Goal: Transaction & Acquisition: Purchase product/service

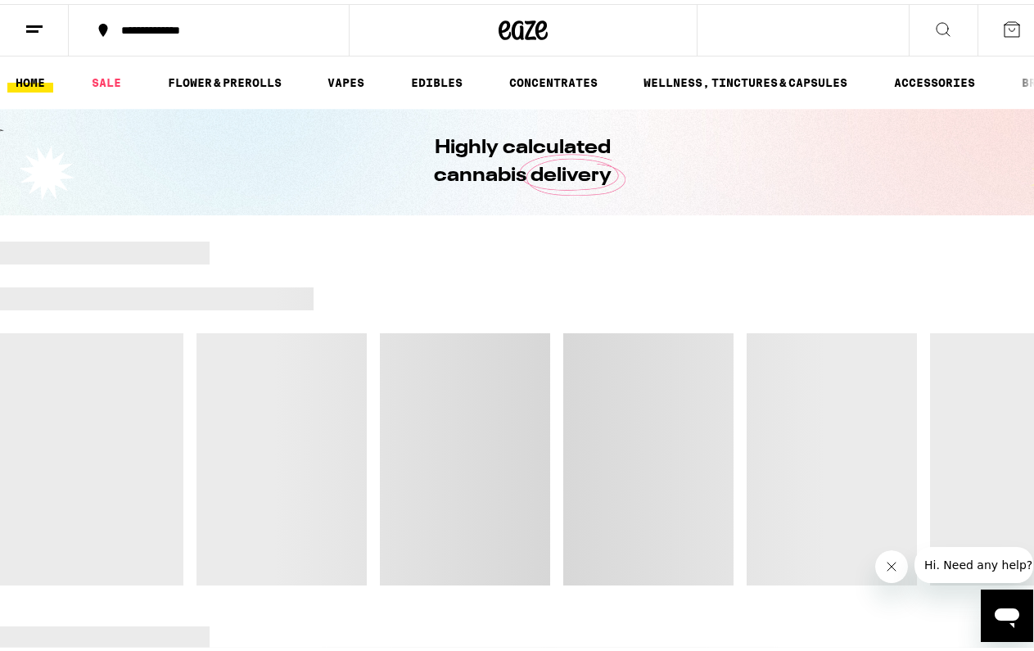
click at [933, 27] on icon at bounding box center [943, 26] width 20 height 20
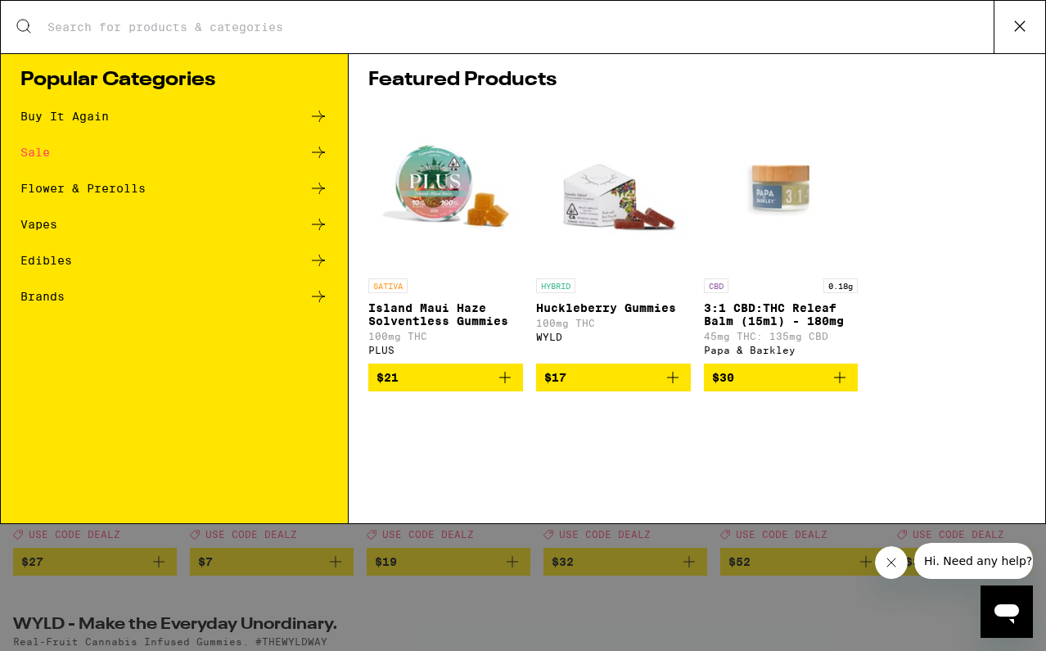
click at [210, 29] on input "Search for Products" at bounding box center [520, 27] width 947 height 15
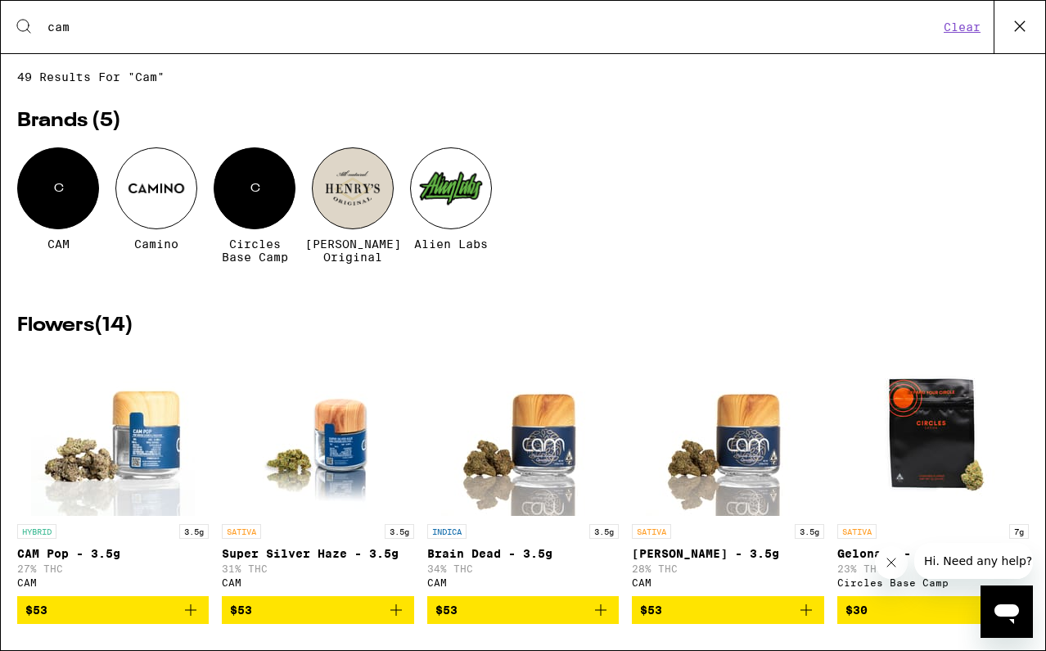
type input "cam"
click at [52, 179] on div "C" at bounding box center [58, 188] width 82 height 82
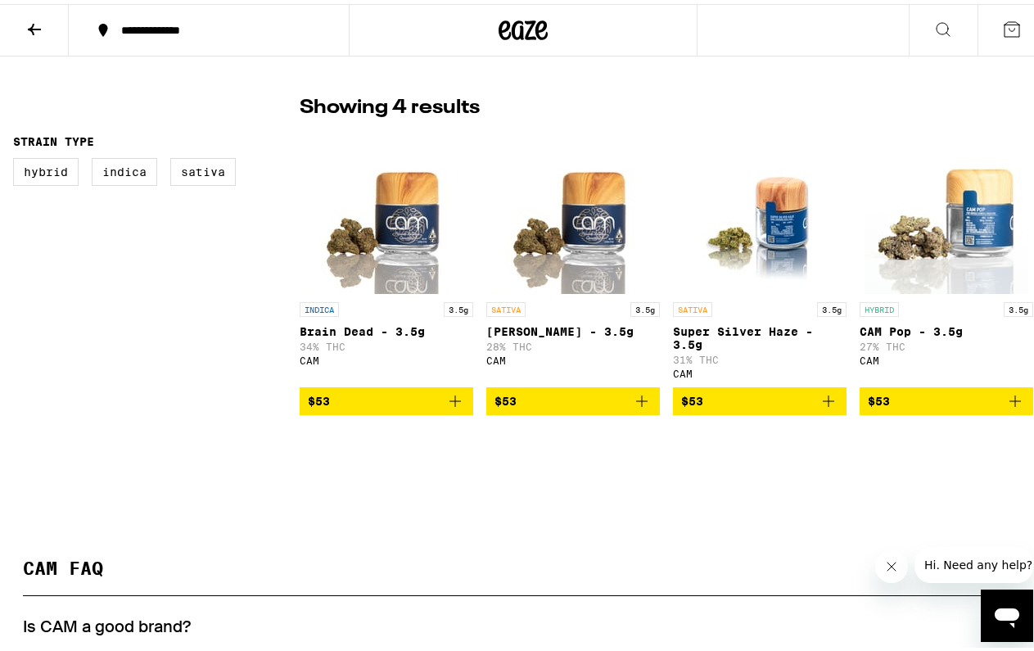
scroll to position [358, 0]
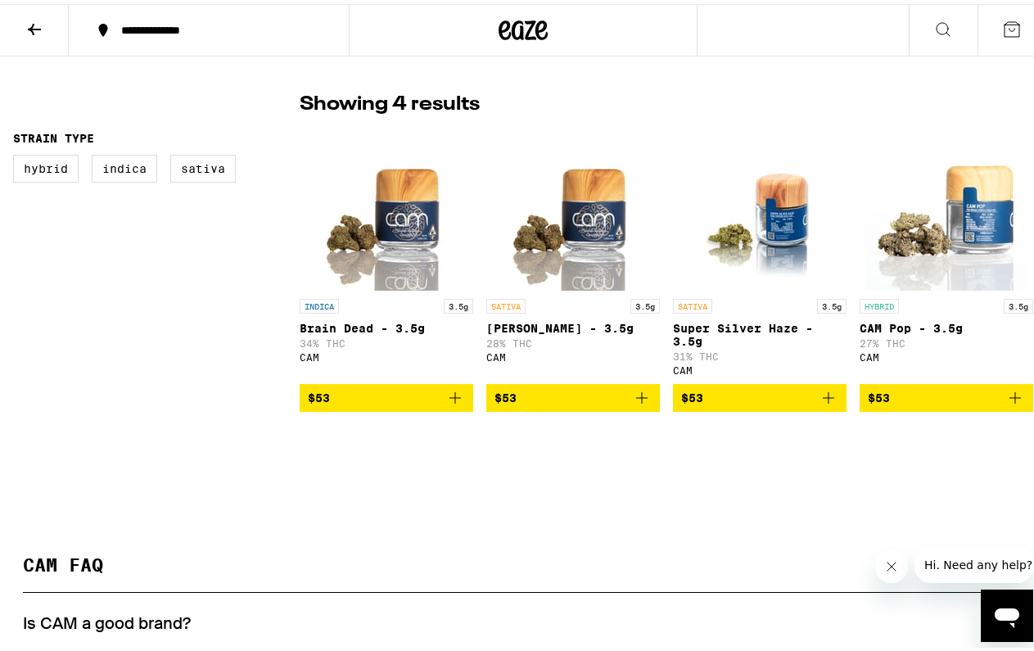
click at [451, 399] on icon "Add to bag" at bounding box center [454, 393] width 11 height 11
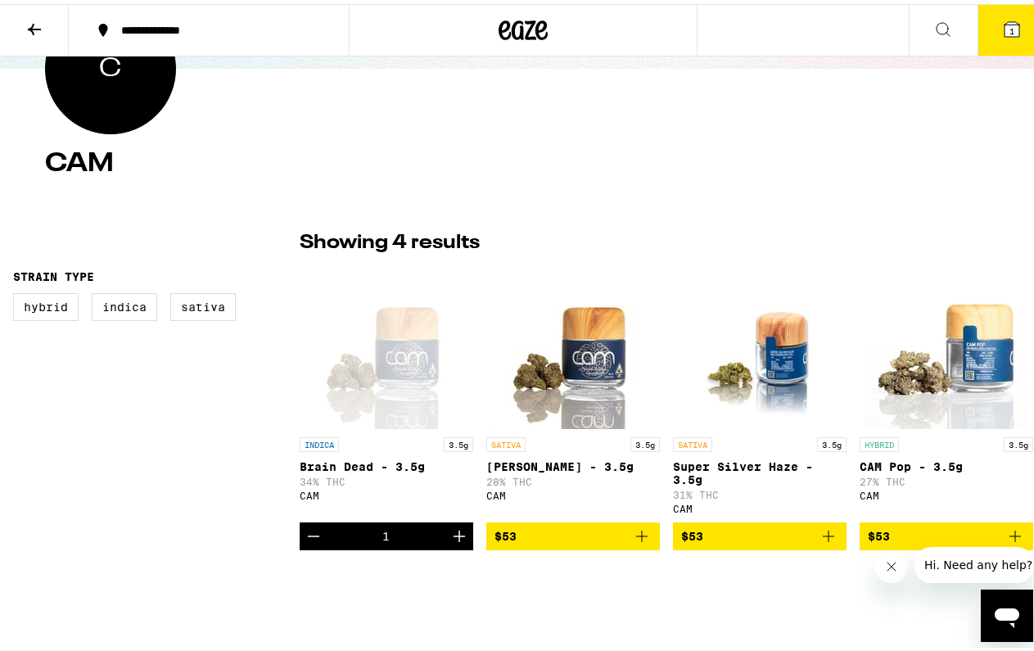
scroll to position [267, 0]
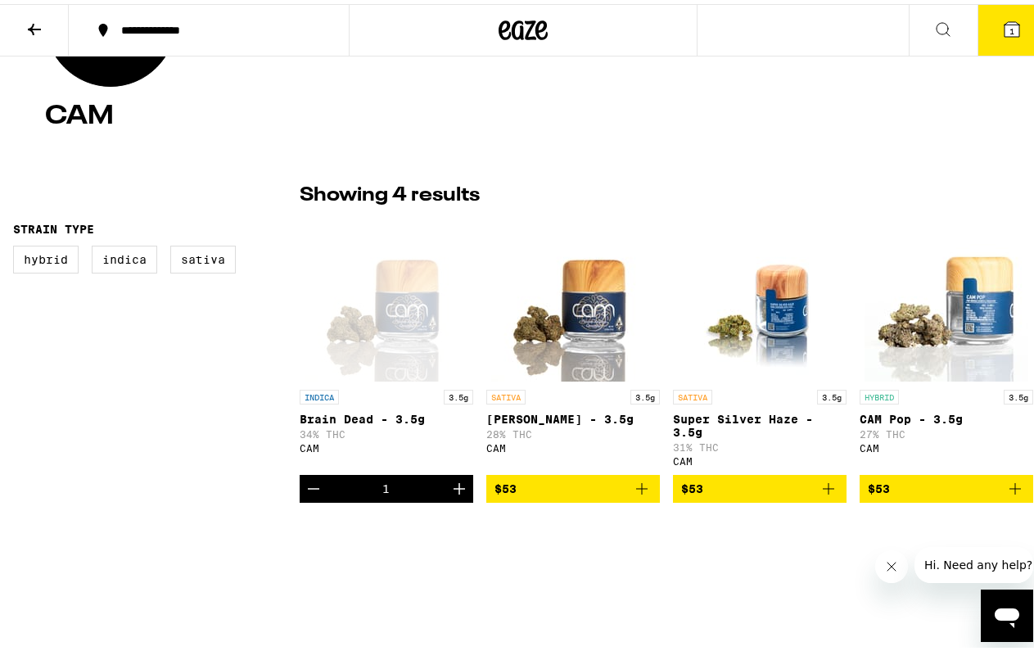
click at [458, 490] on icon "Increment" at bounding box center [459, 485] width 20 height 20
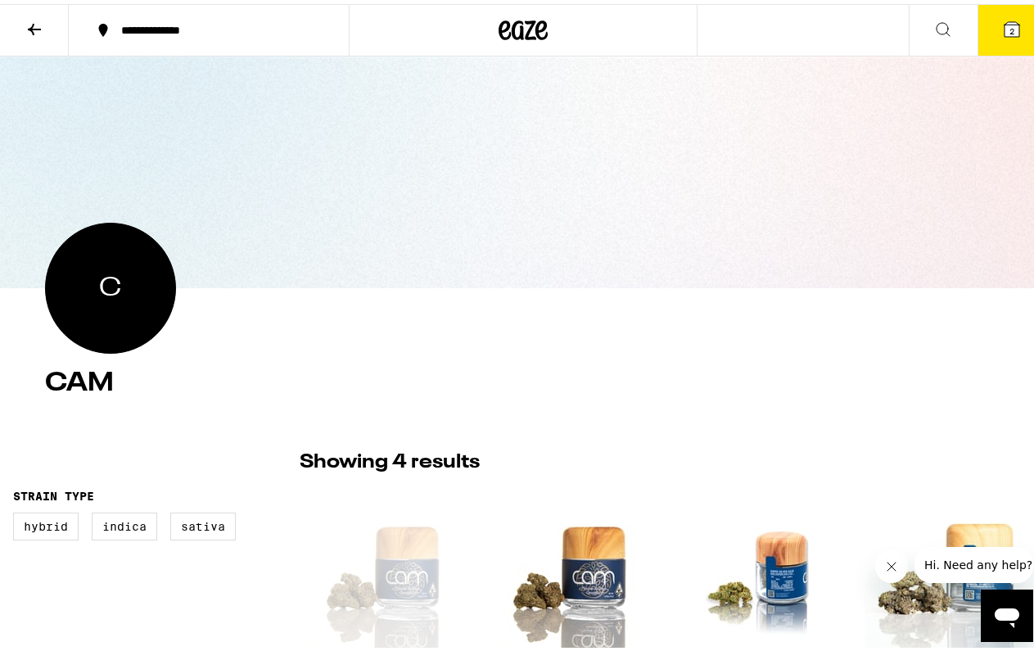
scroll to position [0, 0]
click at [507, 33] on icon at bounding box center [522, 25] width 49 height 29
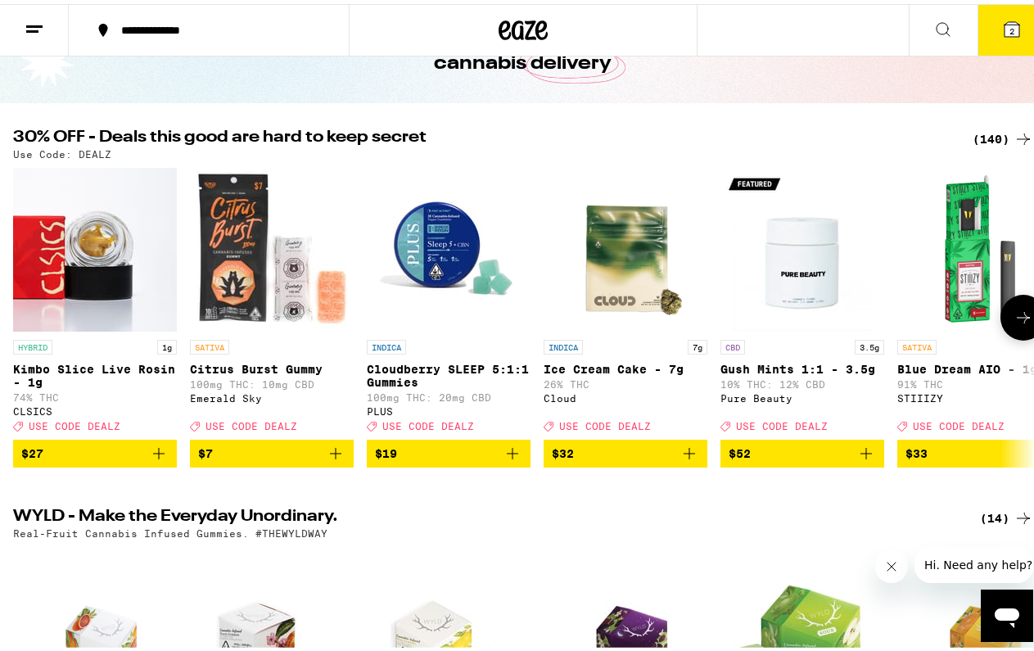
scroll to position [106, 0]
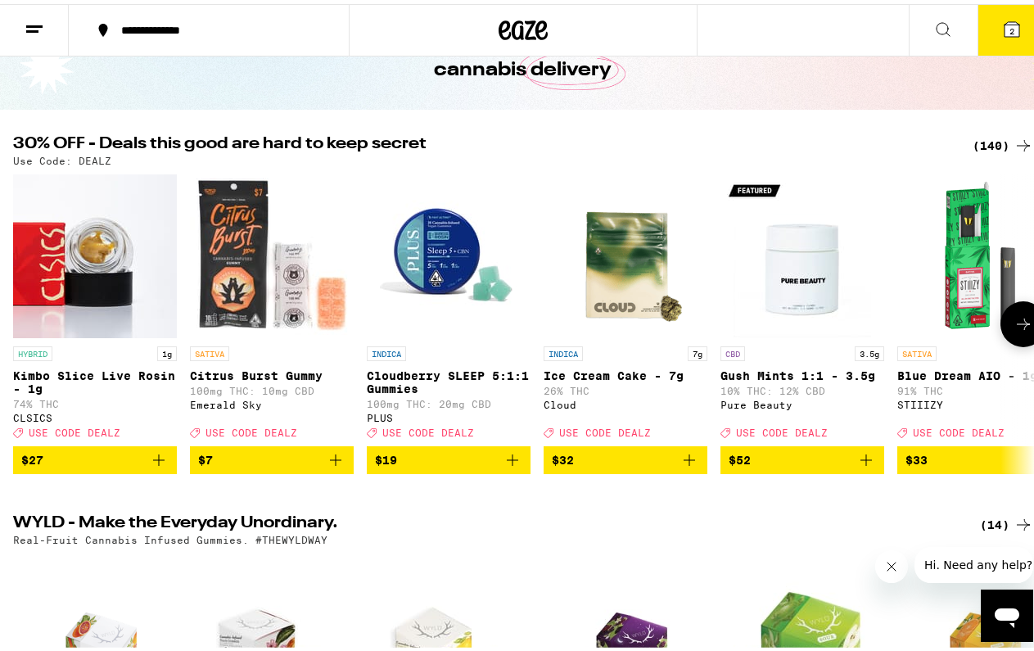
click at [1013, 330] on icon at bounding box center [1023, 320] width 20 height 20
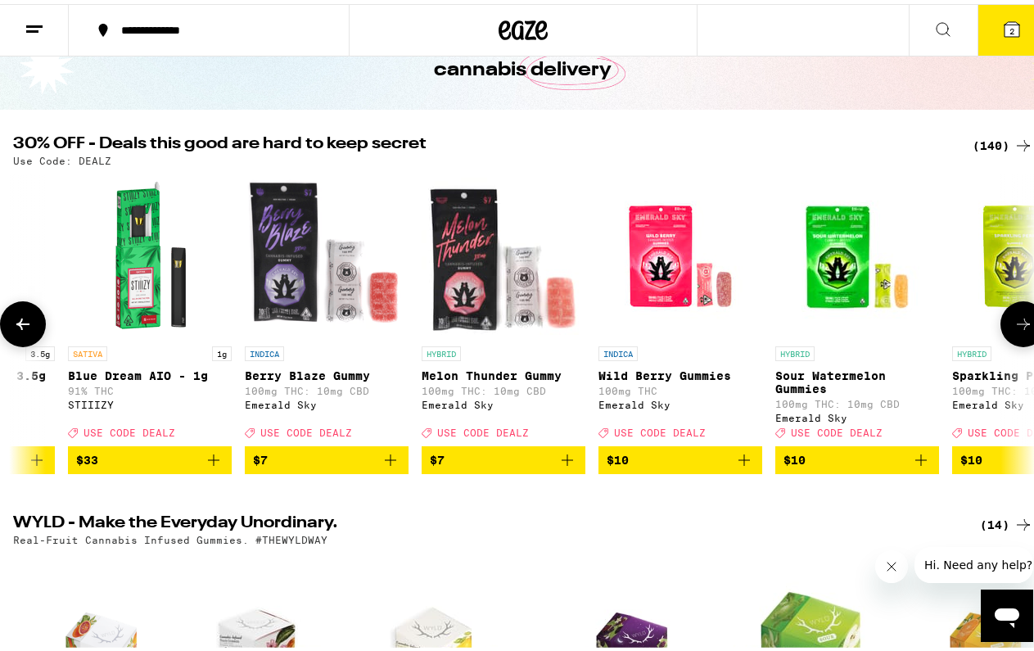
click at [1013, 330] on icon at bounding box center [1023, 320] width 20 height 20
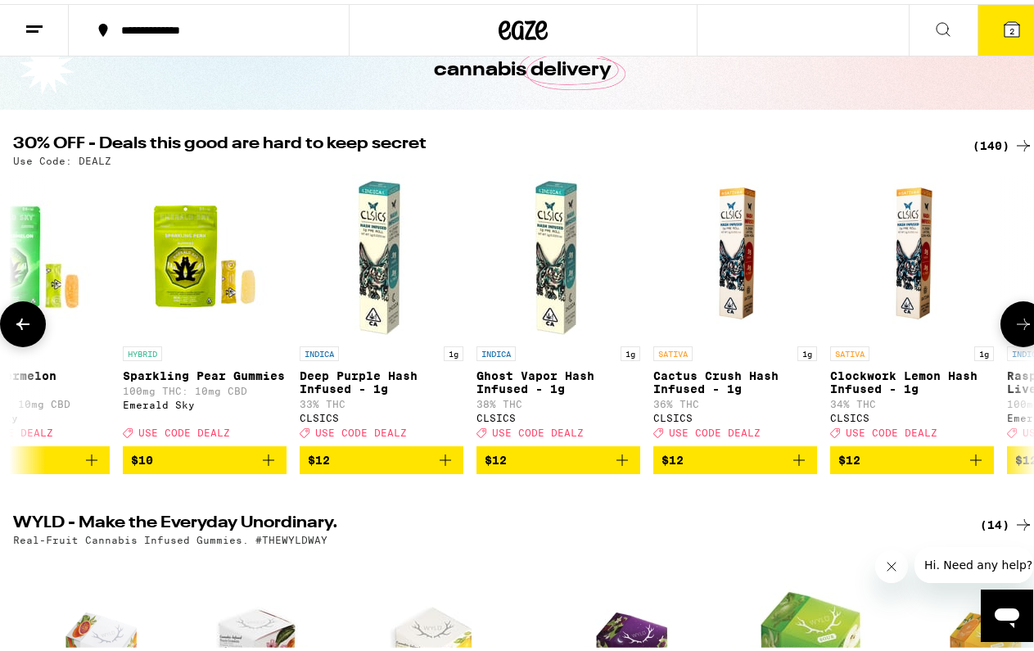
click at [1013, 330] on icon at bounding box center [1023, 320] width 20 height 20
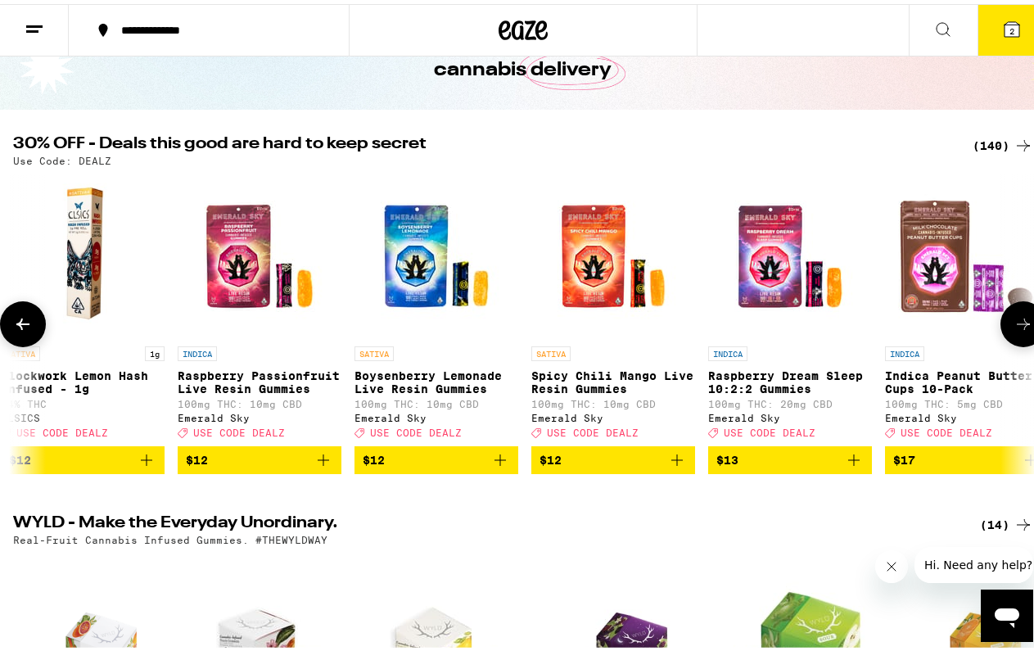
click at [1013, 330] on icon at bounding box center [1023, 320] width 20 height 20
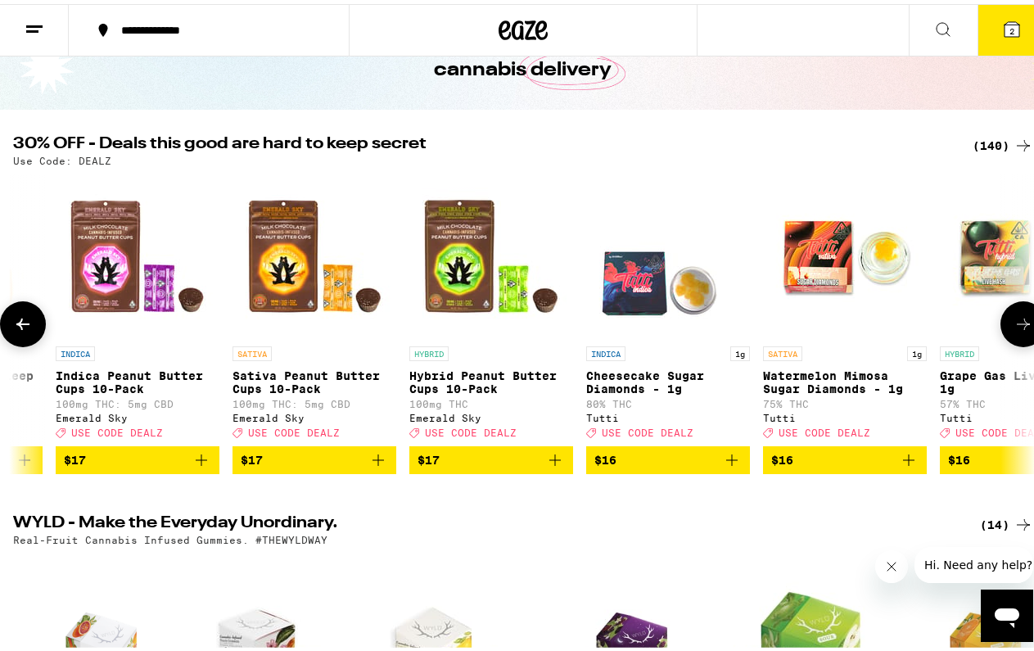
click at [1013, 330] on icon at bounding box center [1023, 320] width 20 height 20
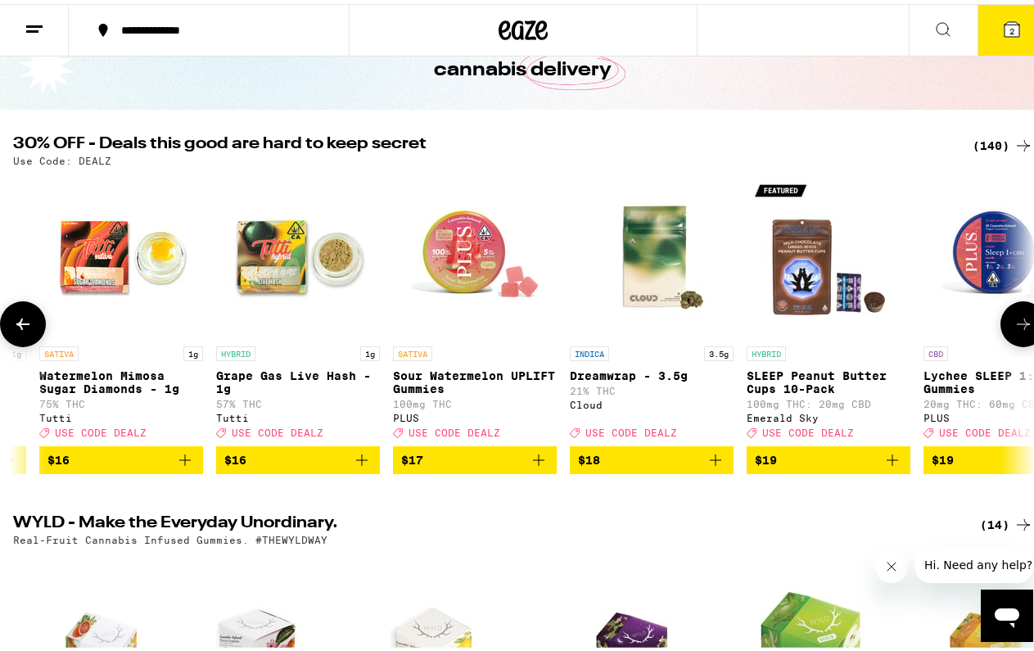
scroll to position [0, 4146]
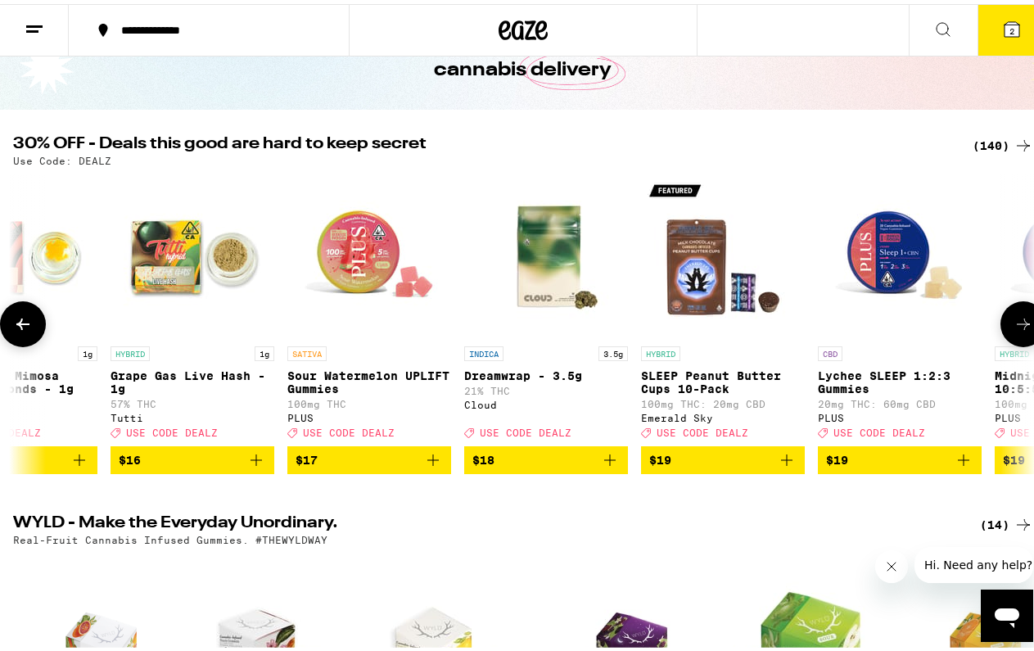
click at [1013, 330] on icon at bounding box center [1023, 320] width 20 height 20
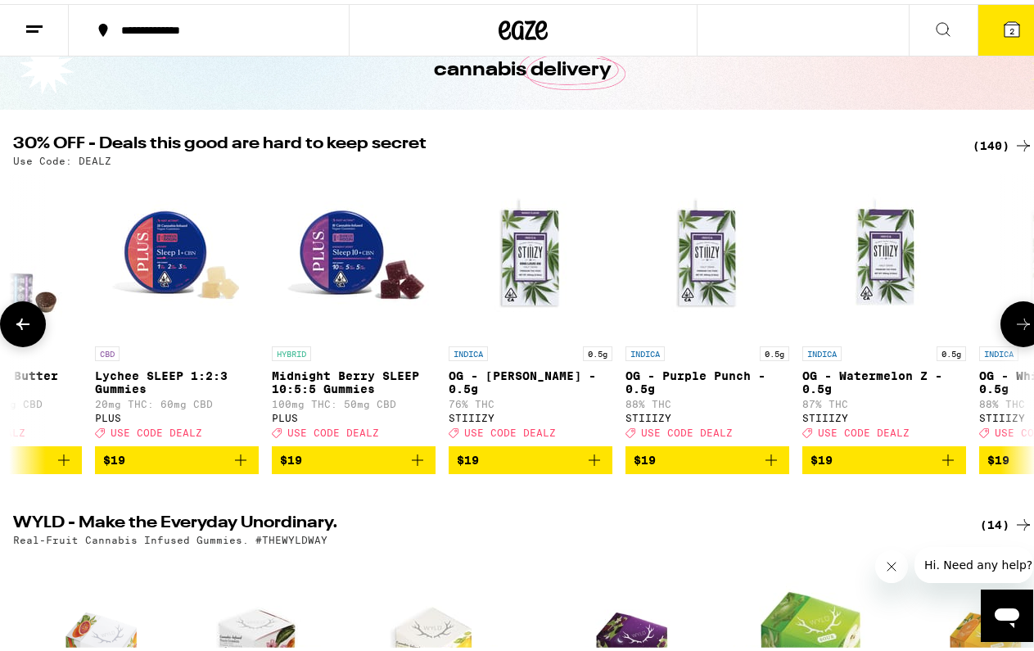
scroll to position [0, 4975]
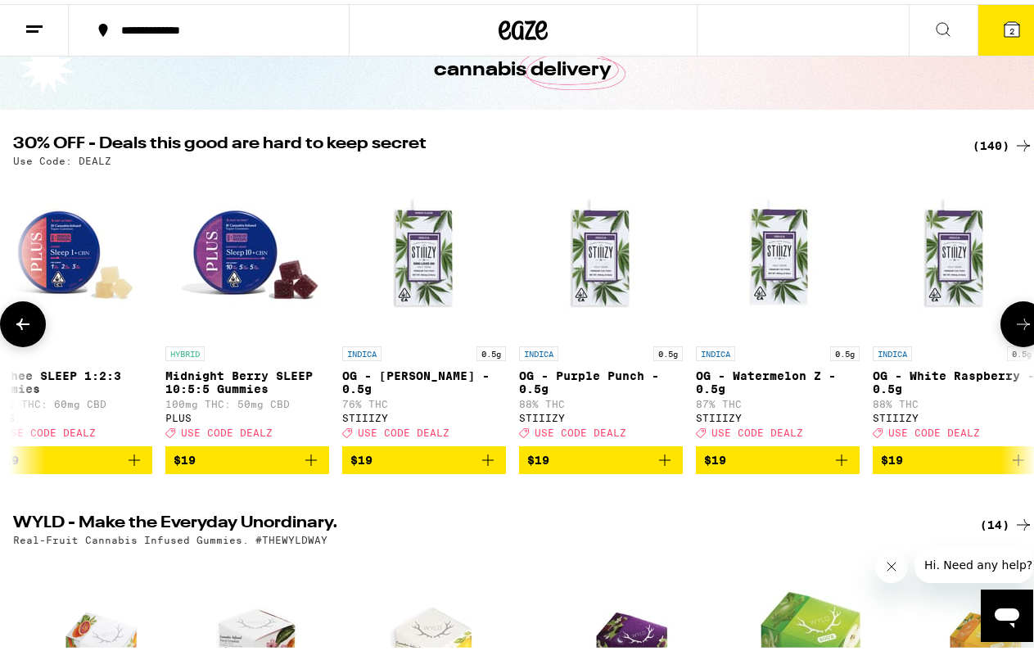
click at [1013, 330] on icon at bounding box center [1023, 320] width 20 height 20
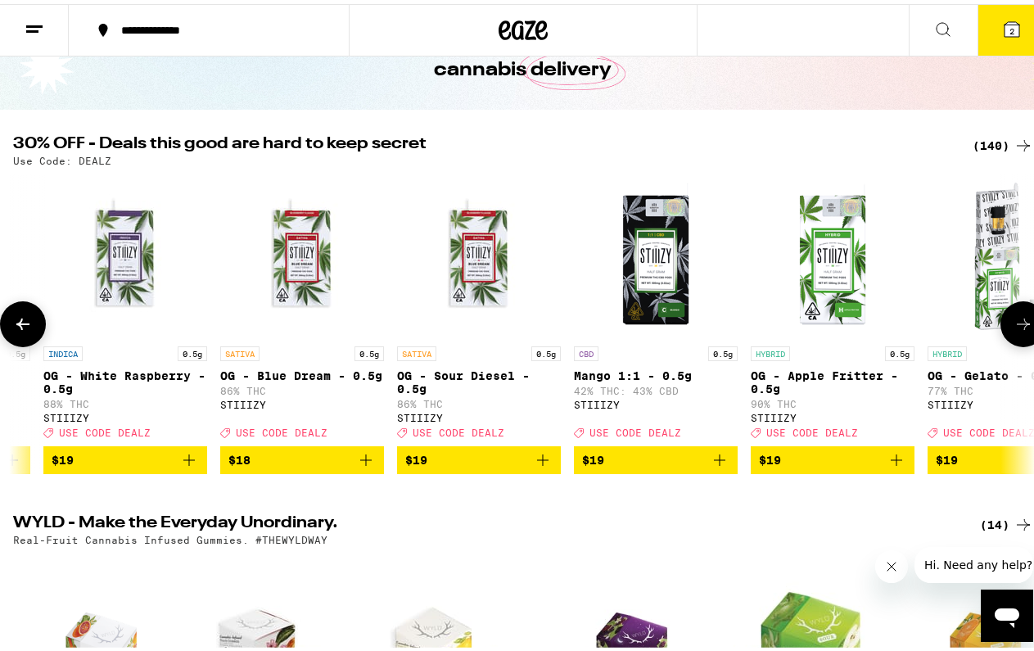
click at [1013, 330] on icon at bounding box center [1023, 320] width 20 height 20
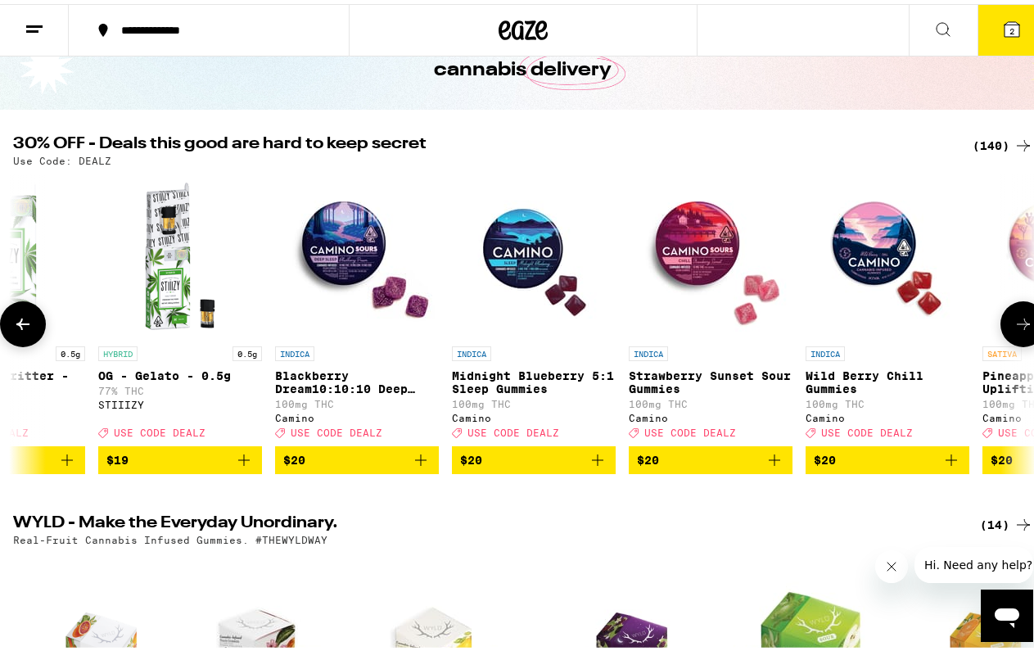
click at [703, 261] on img "Open page for Strawberry Sunset Sour Gummies from Camino" at bounding box center [711, 252] width 164 height 164
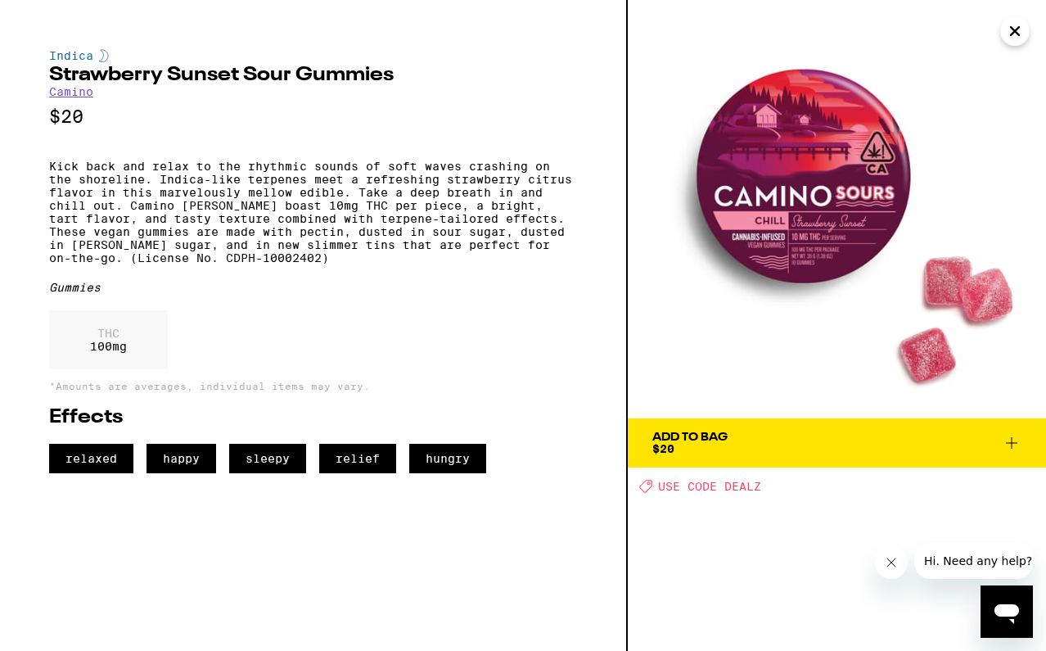
click at [706, 440] on div "Add To Bag" at bounding box center [689, 436] width 75 height 11
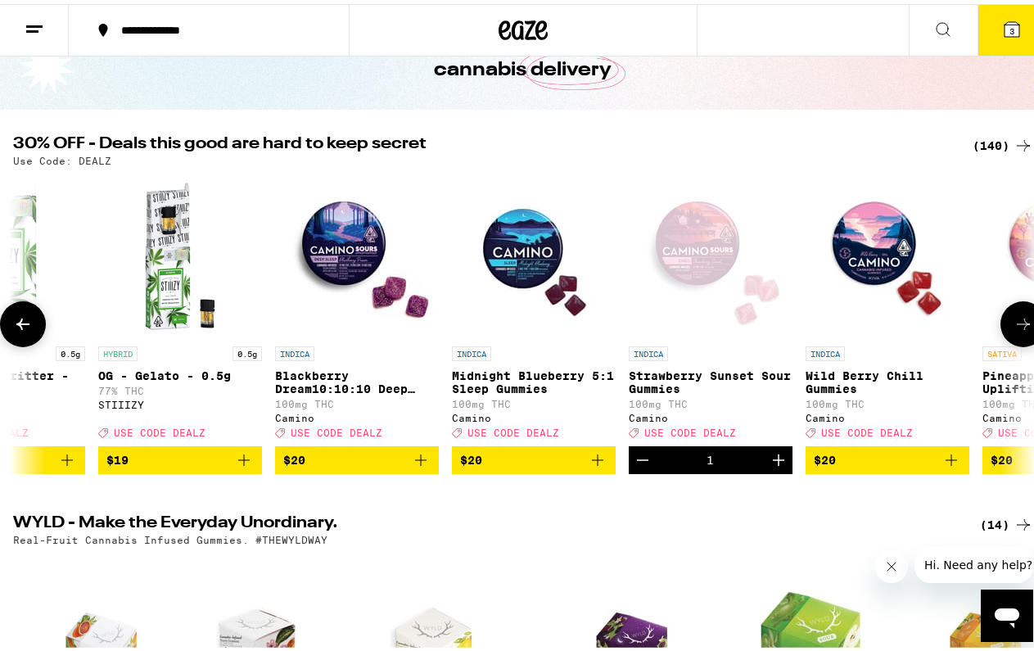
click at [1014, 330] on icon at bounding box center [1023, 320] width 20 height 20
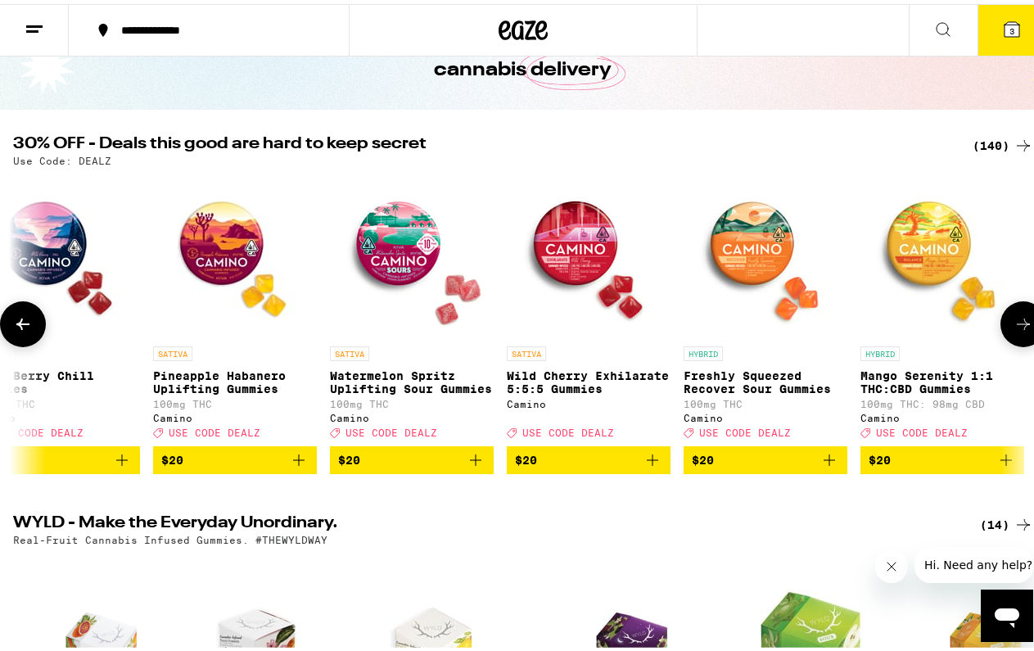
click at [1013, 330] on icon at bounding box center [1023, 320] width 20 height 20
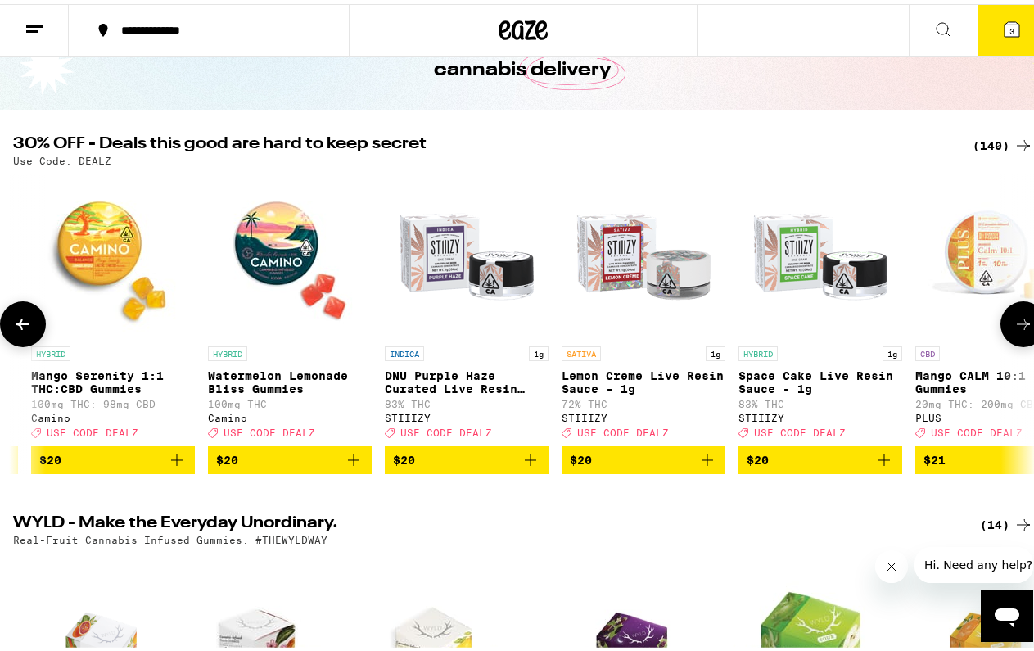
click at [1013, 330] on icon at bounding box center [1023, 320] width 20 height 20
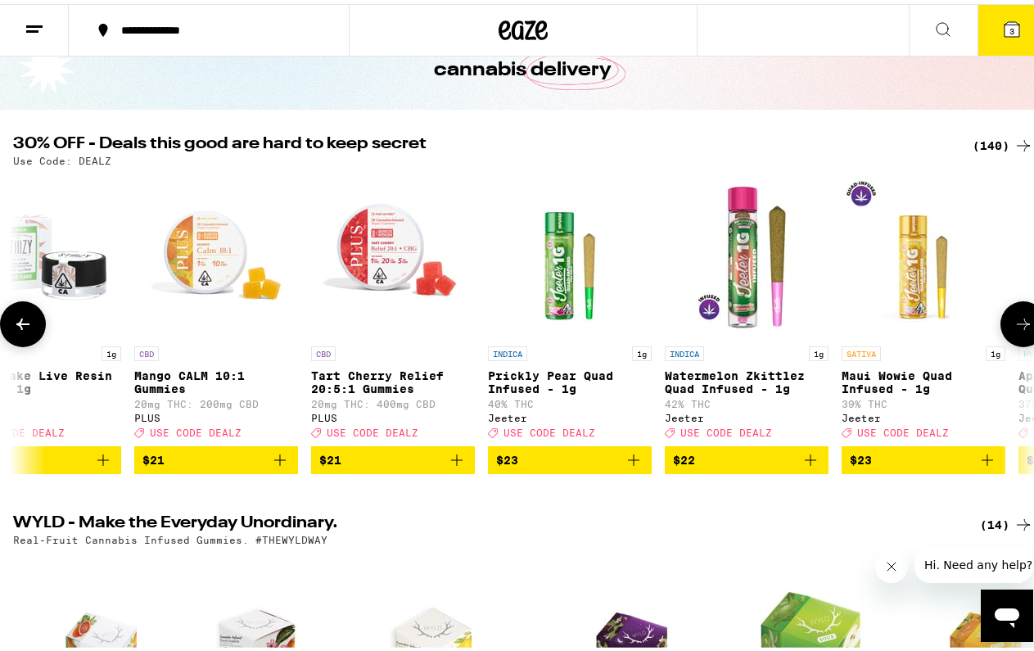
scroll to position [0, 9120]
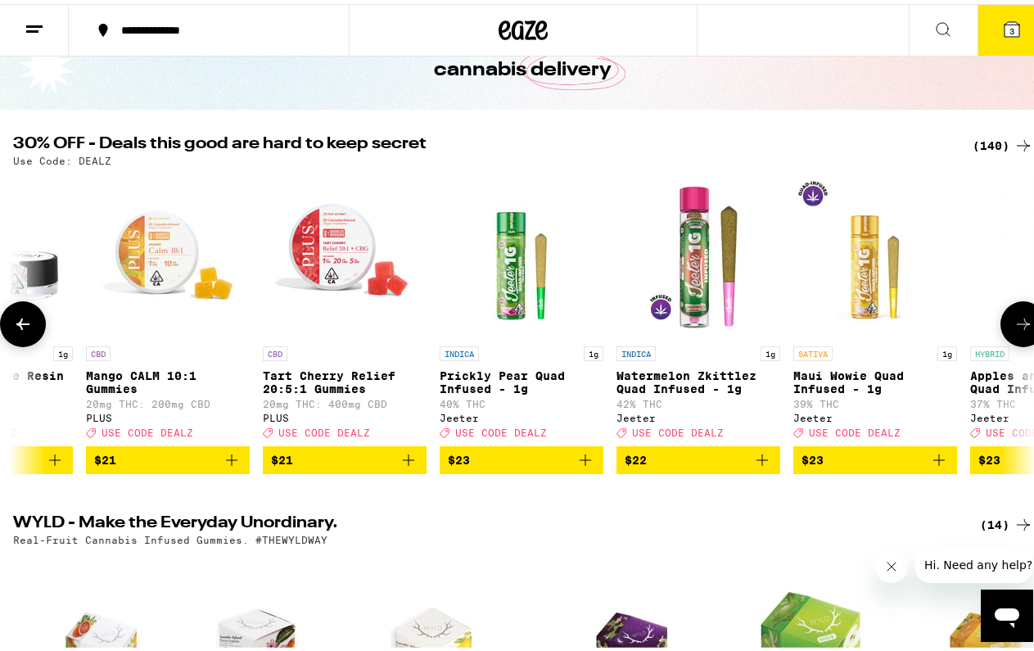
click at [1013, 330] on icon at bounding box center [1023, 320] width 20 height 20
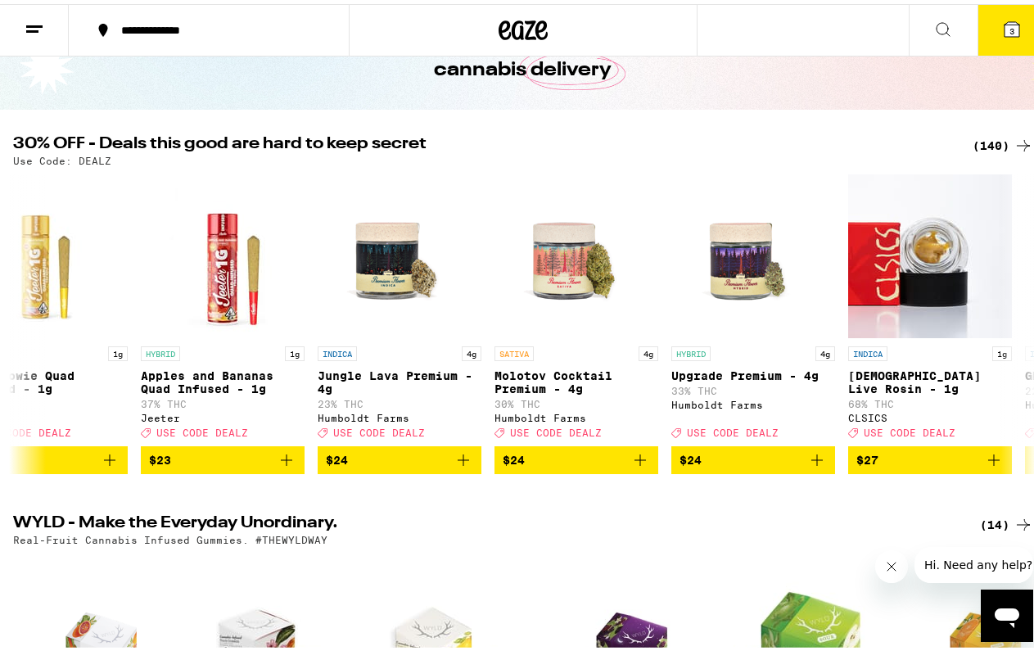
click at [1004, 20] on icon at bounding box center [1011, 25] width 15 height 15
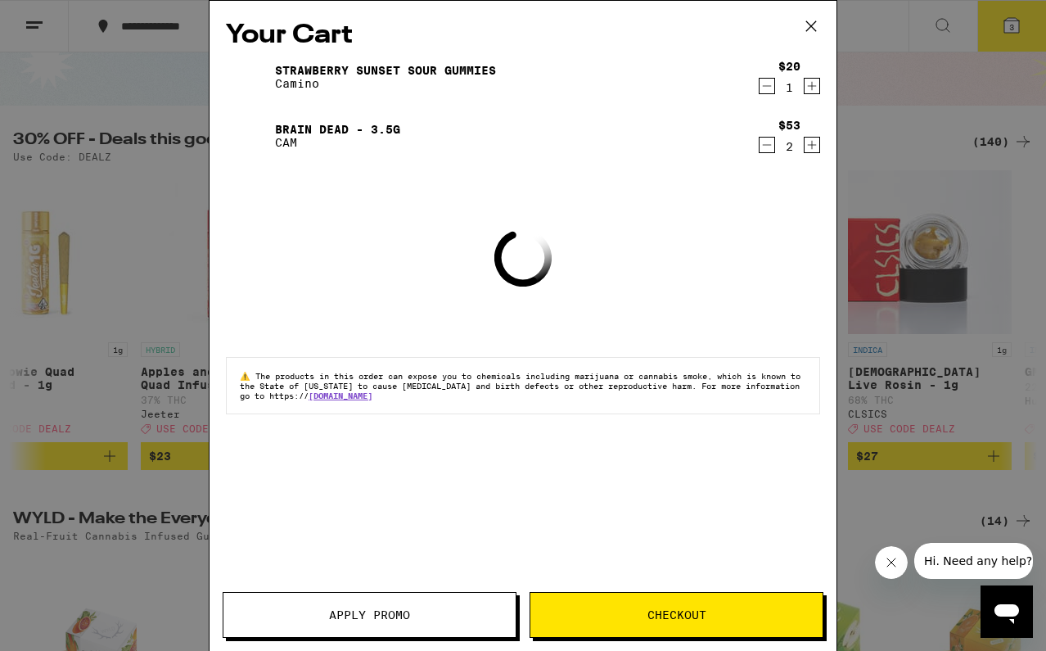
click at [349, 609] on span "Apply Promo" at bounding box center [369, 614] width 81 height 11
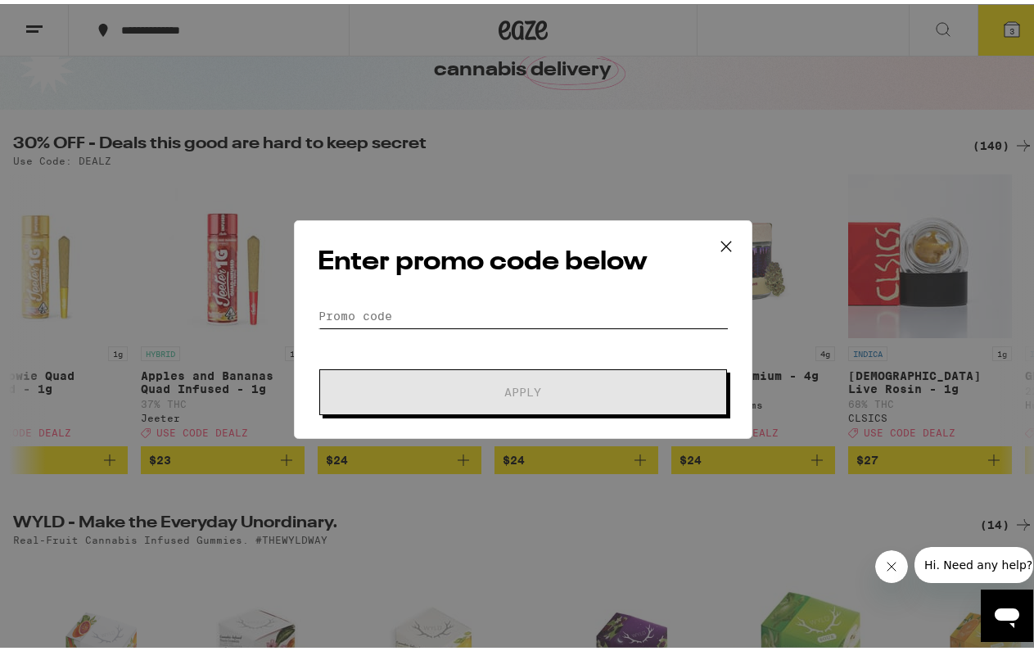
click at [390, 309] on input "Promo Code" at bounding box center [523, 312] width 411 height 25
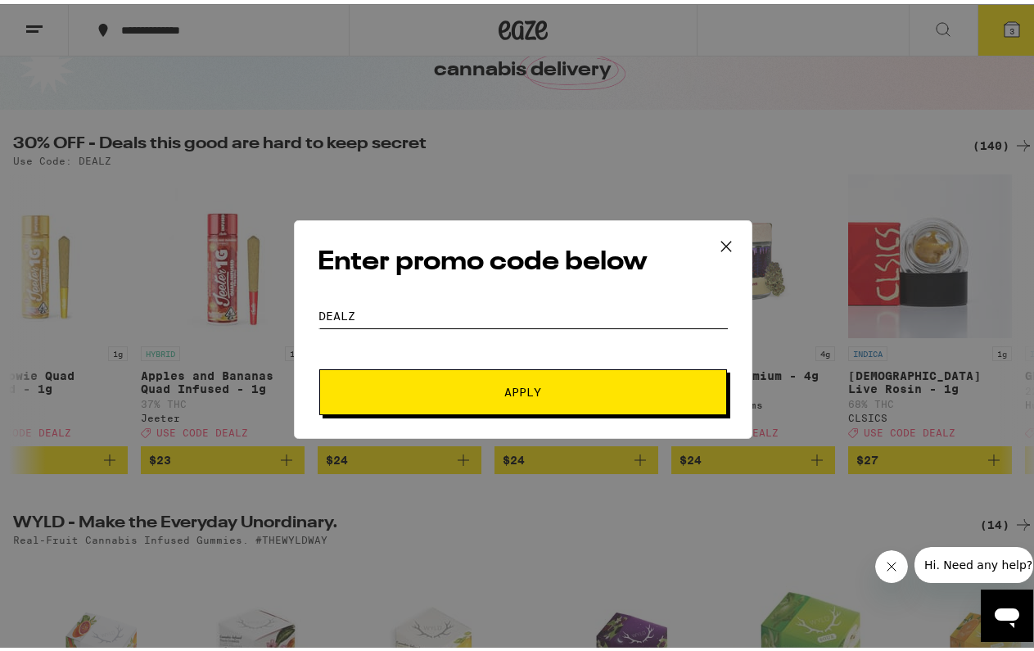
type input "dealz"
click at [521, 394] on button "Apply" at bounding box center [523, 388] width 408 height 46
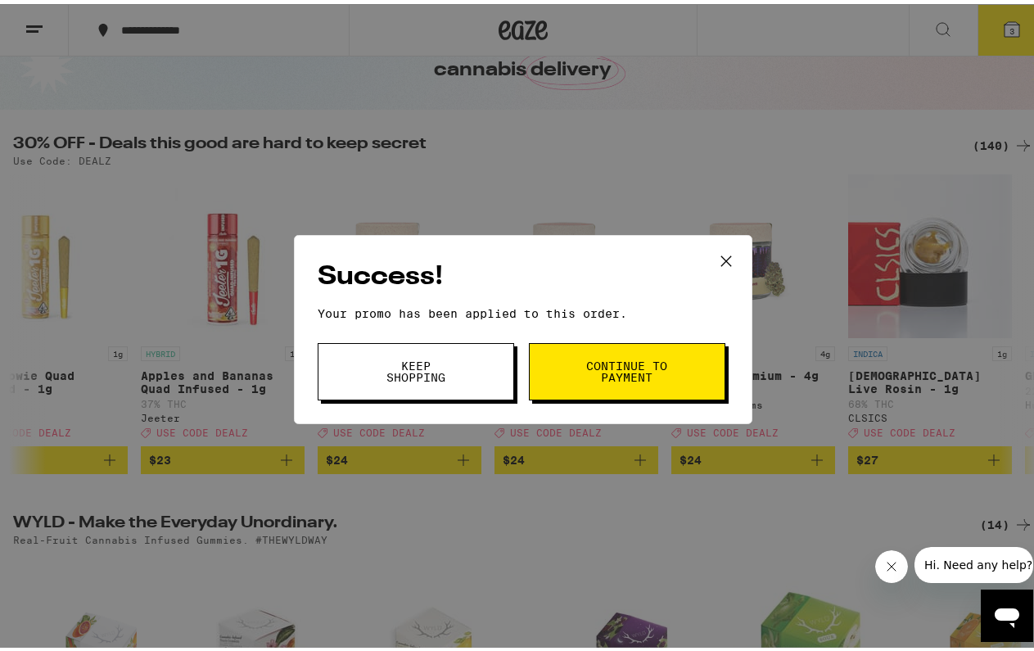
click at [579, 385] on button "Continue to payment" at bounding box center [627, 367] width 196 height 57
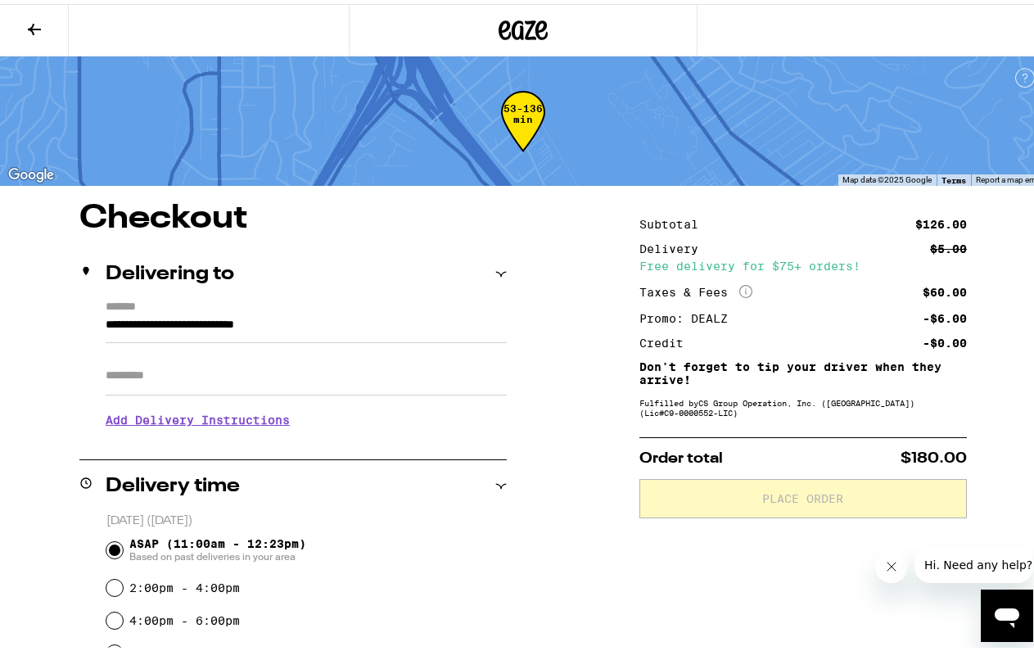
click at [30, 23] on icon at bounding box center [35, 26] width 20 height 20
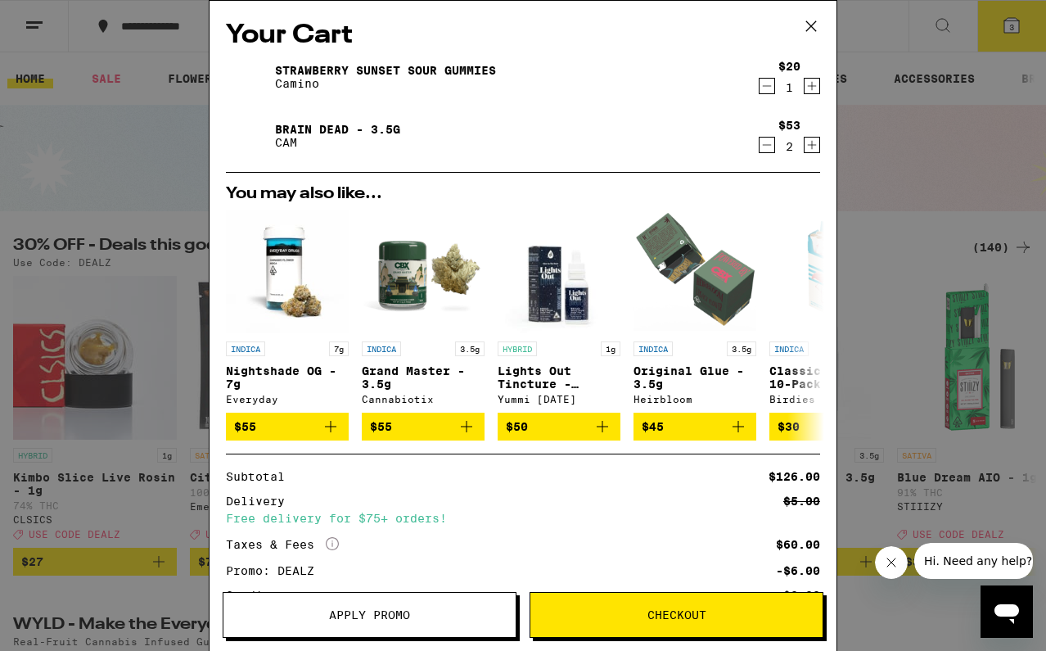
click at [778, 86] on div "1" at bounding box center [789, 87] width 22 height 13
click at [760, 84] on icon "Decrement" at bounding box center [767, 86] width 15 height 20
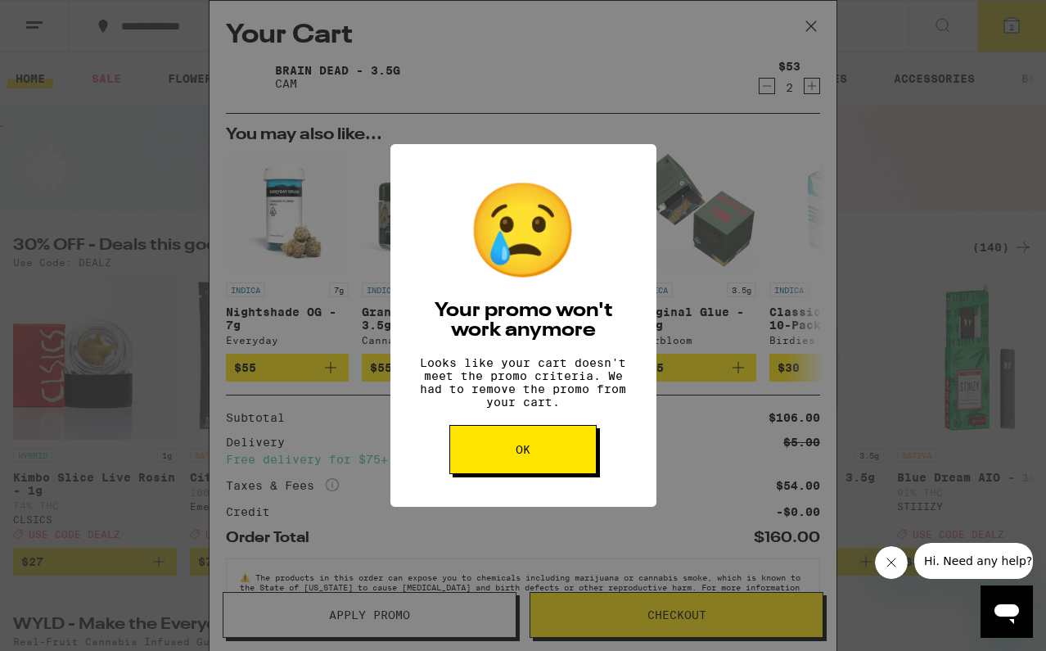
click at [529, 455] on span "OK" at bounding box center [523, 449] width 15 height 11
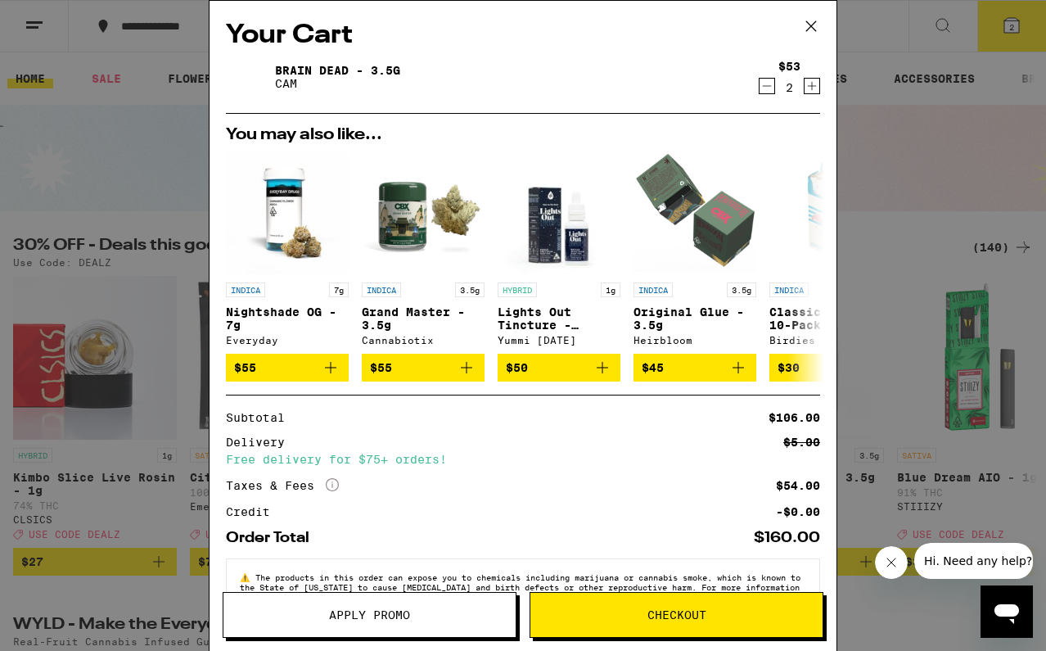
click at [640, 606] on button "Checkout" at bounding box center [677, 615] width 294 height 46
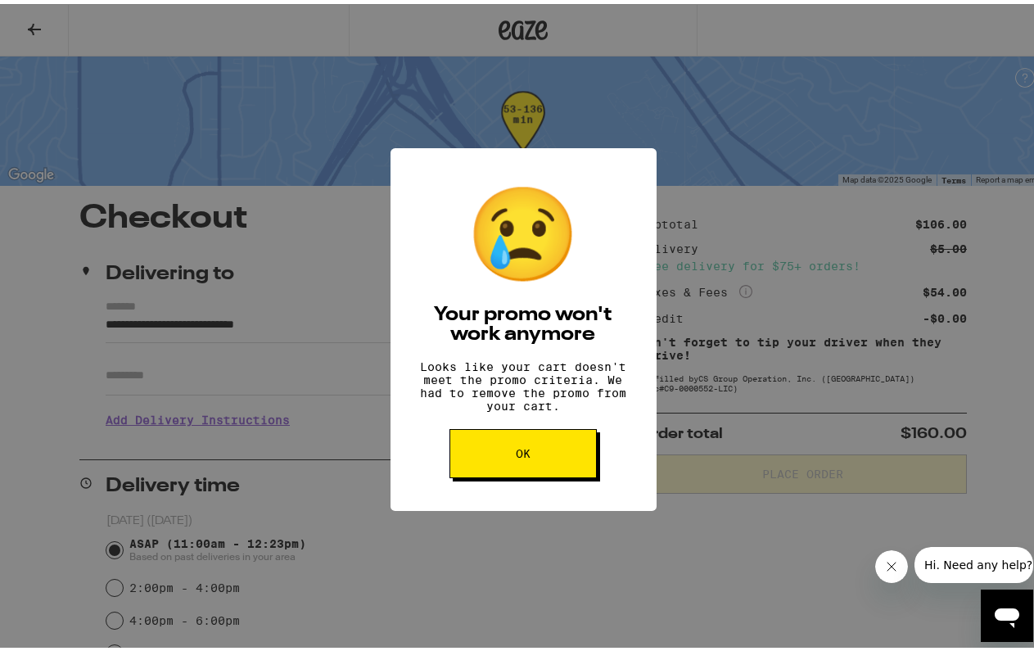
click at [546, 449] on button "OK" at bounding box center [522, 449] width 147 height 49
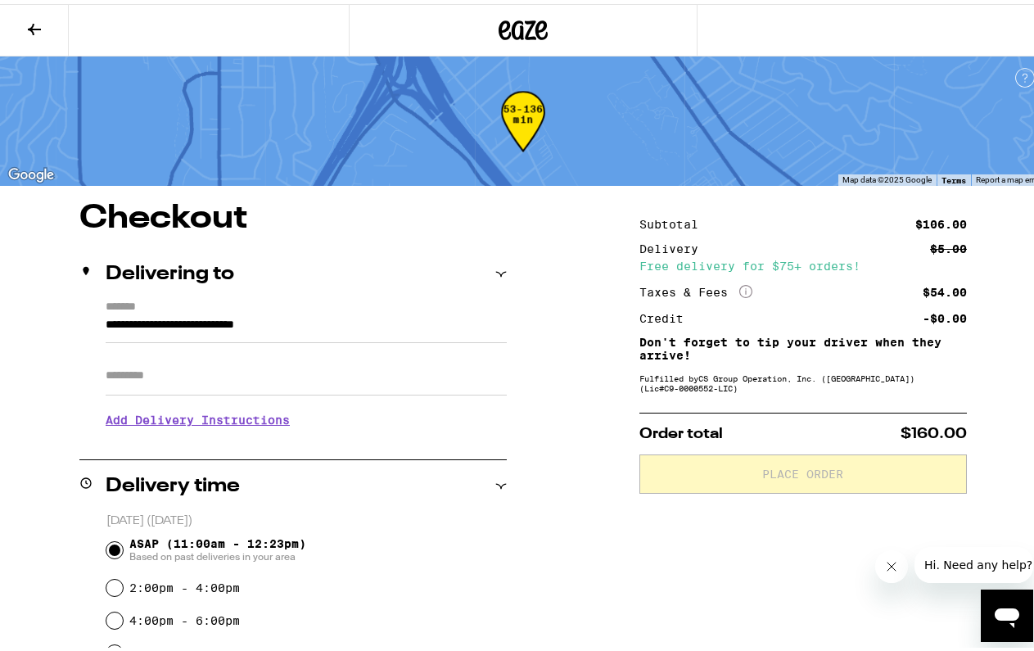
click at [31, 29] on icon at bounding box center [35, 26] width 20 height 20
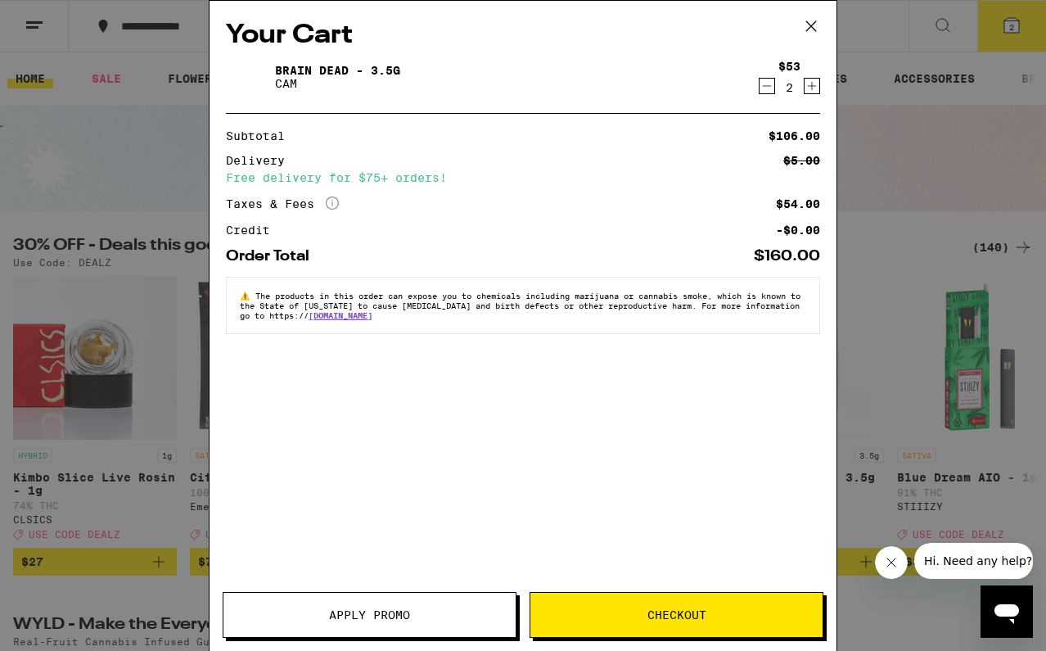
click at [767, 85] on icon "Decrement" at bounding box center [767, 86] width 15 height 20
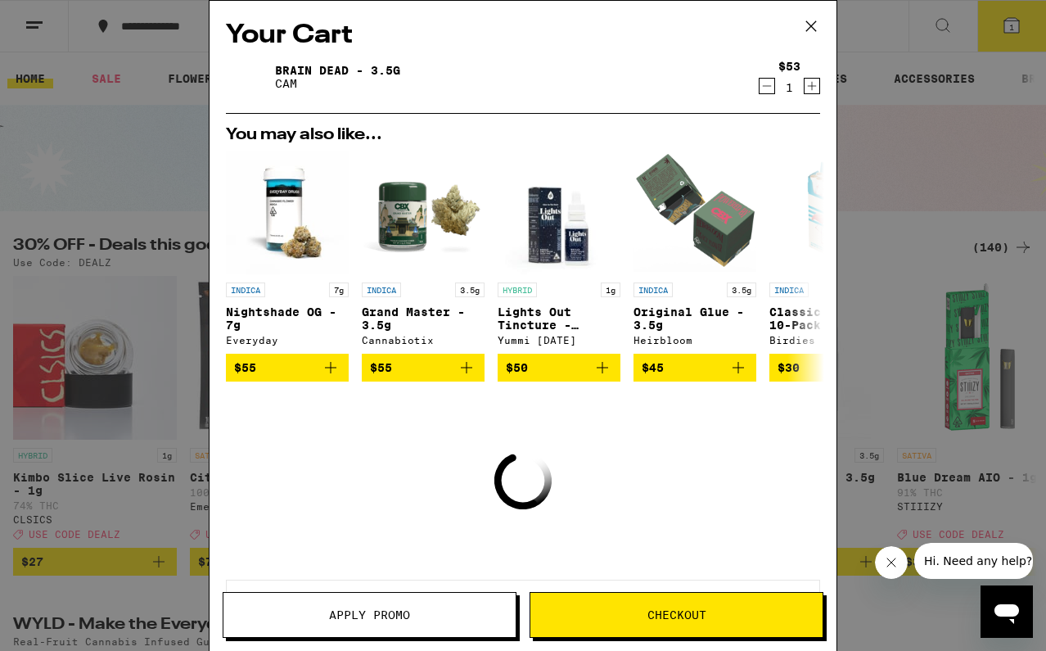
click at [760, 87] on icon "Decrement" at bounding box center [767, 86] width 15 height 20
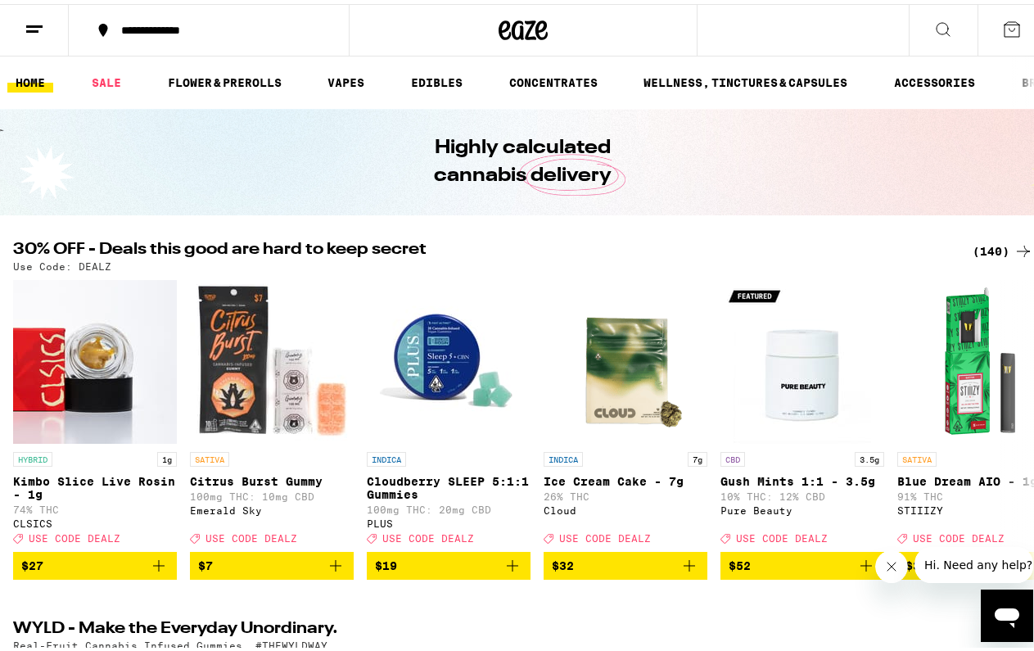
click at [809, 25] on div "**********" at bounding box center [523, 26] width 1046 height 52
click at [933, 31] on icon at bounding box center [943, 26] width 20 height 20
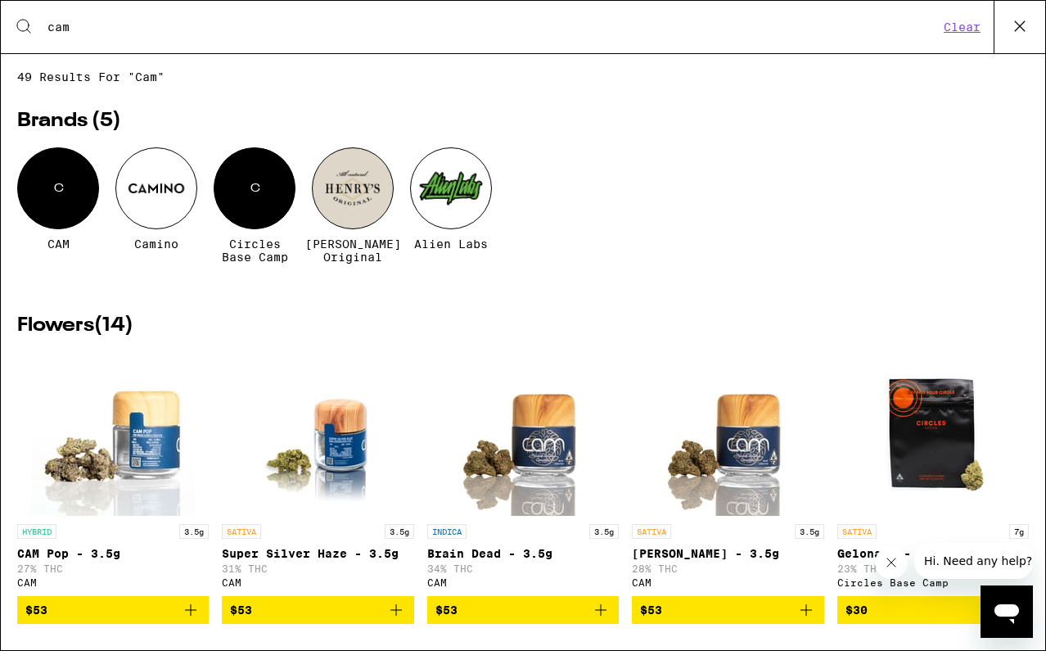
type input "cam"
click at [57, 196] on div "C" at bounding box center [58, 188] width 82 height 82
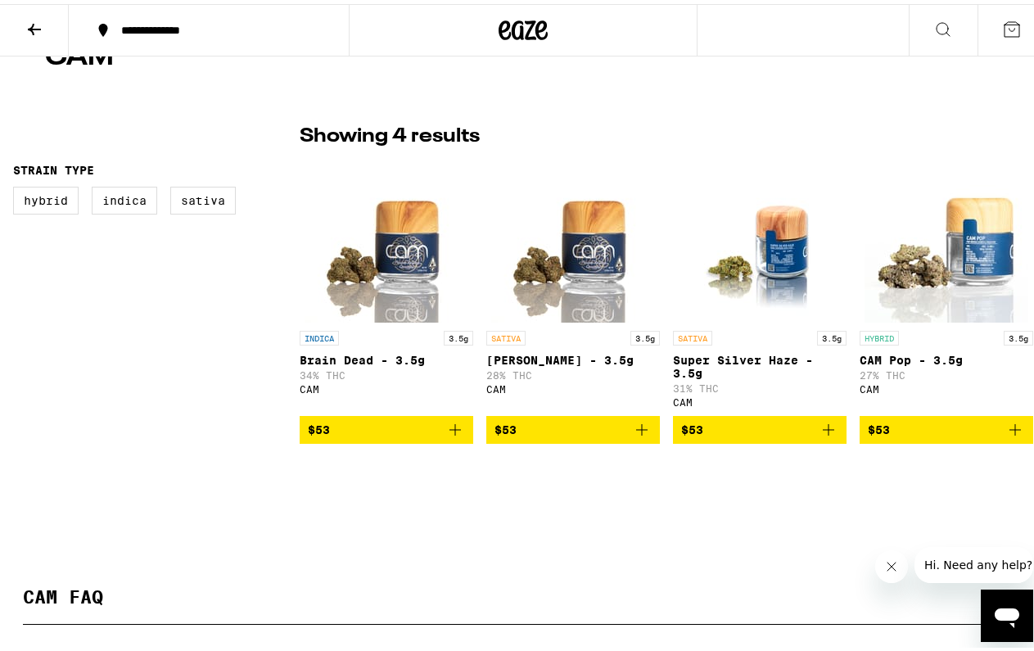
scroll to position [334, 0]
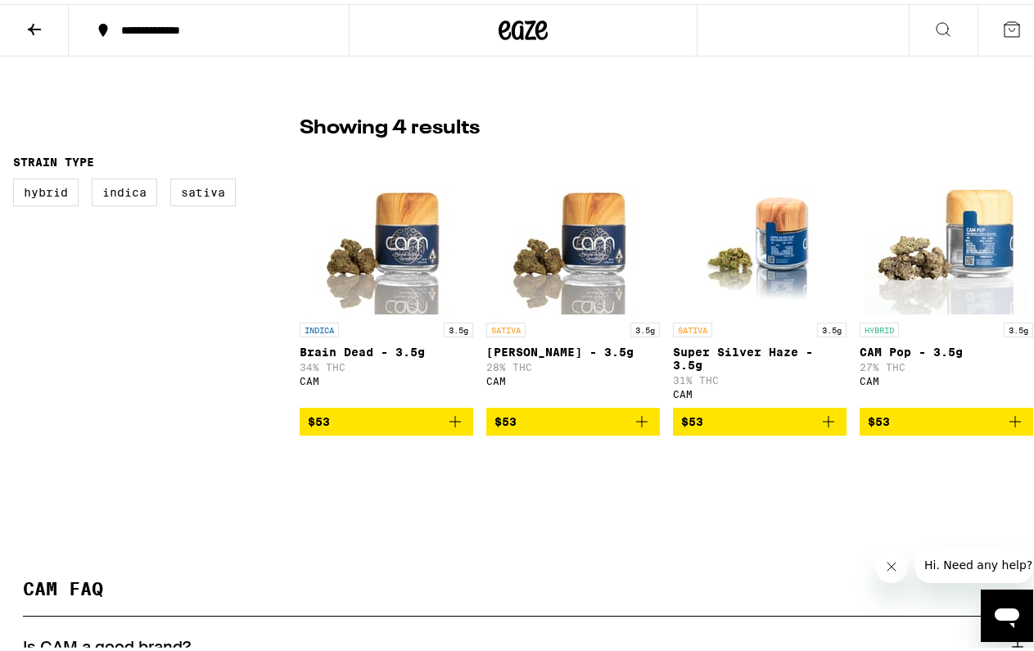
click at [449, 422] on icon "Add to bag" at bounding box center [455, 418] width 20 height 20
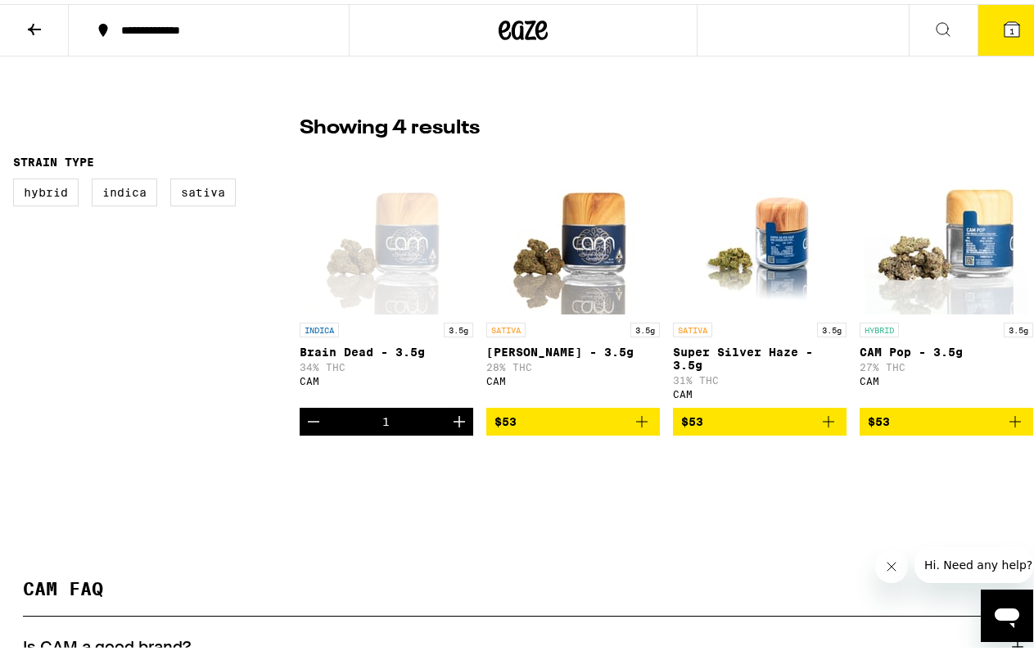
click at [521, 25] on icon at bounding box center [522, 25] width 49 height 29
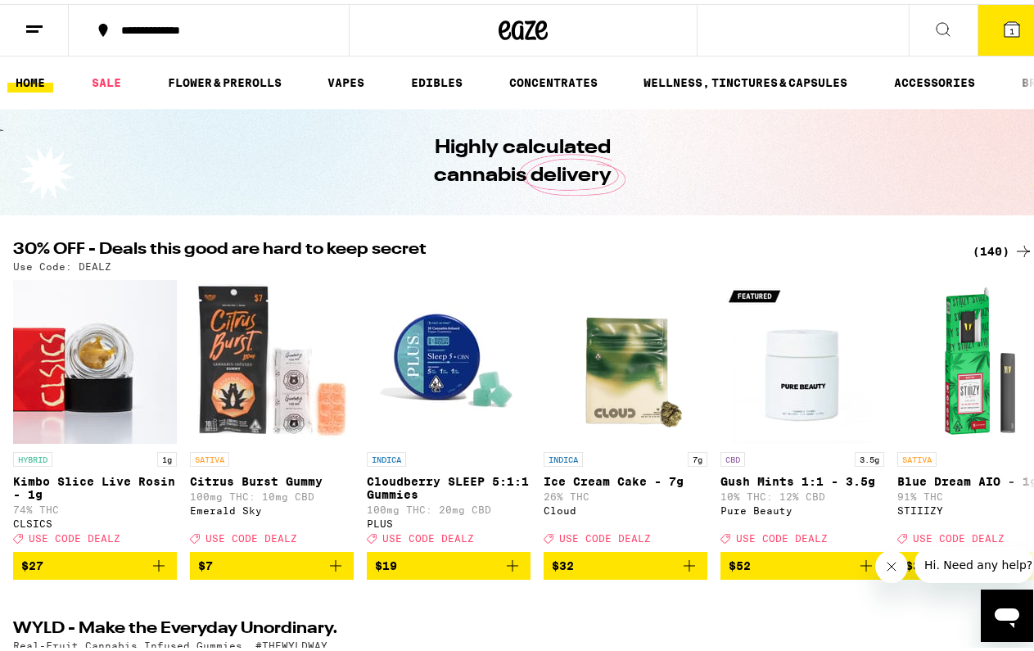
click at [981, 243] on div "(140)" at bounding box center [1002, 247] width 61 height 20
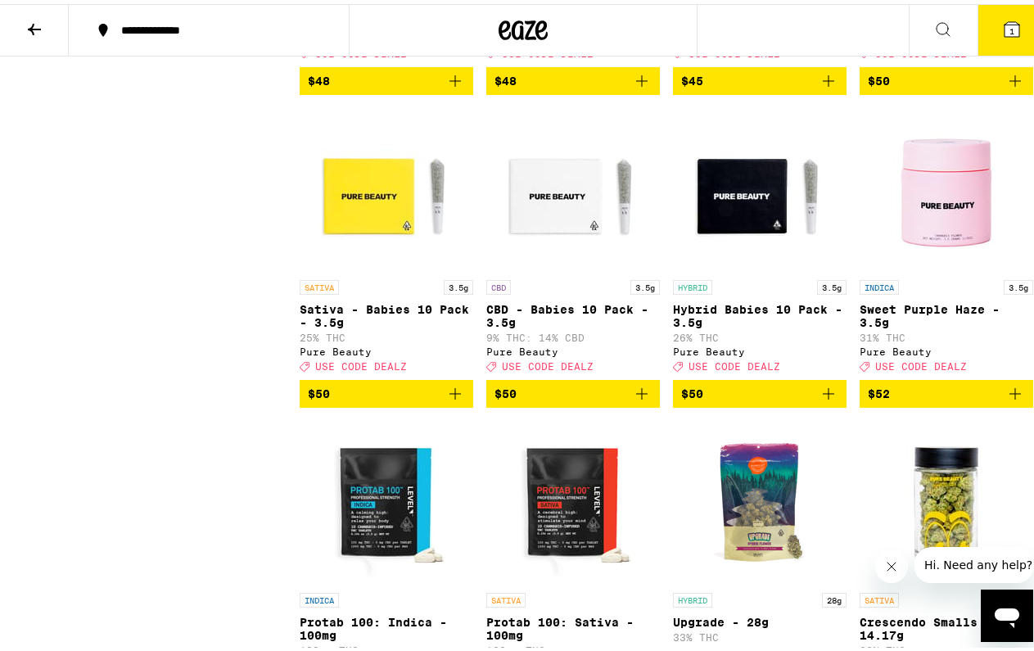
scroll to position [10418, 0]
